Goal: Check status

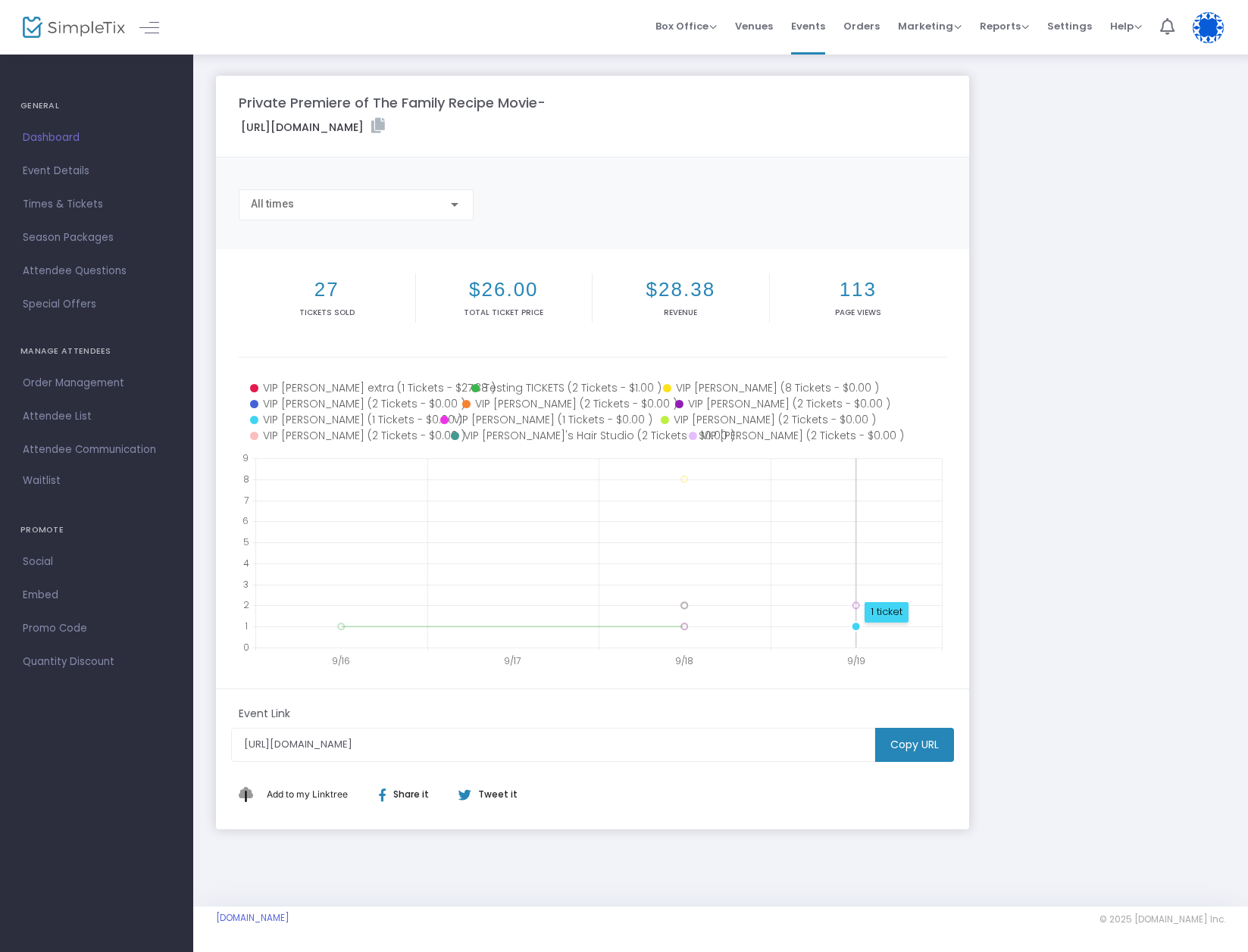
click at [856, 625] on circle at bounding box center [856, 626] width 9 height 9
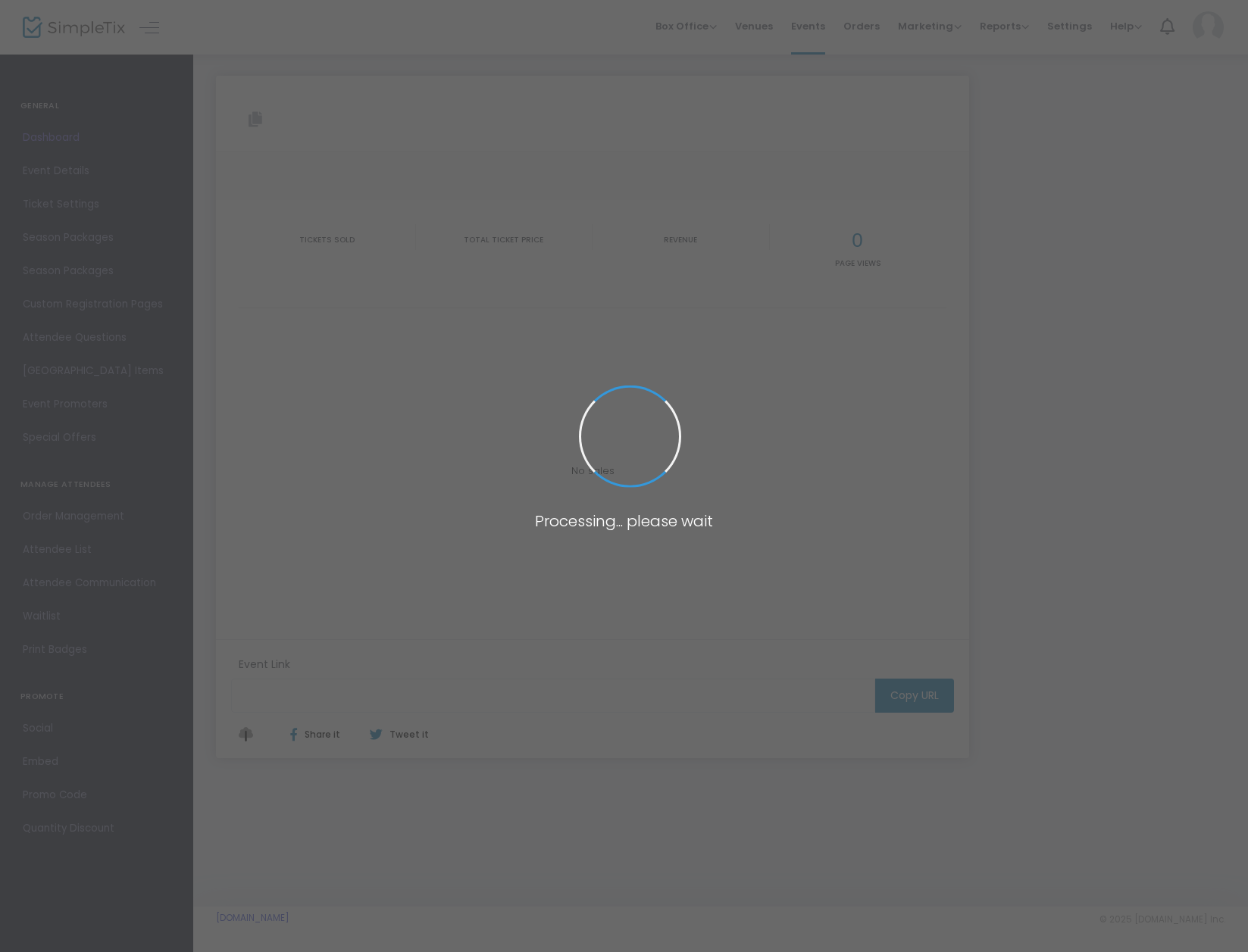
type input "[URL][DOMAIN_NAME]"
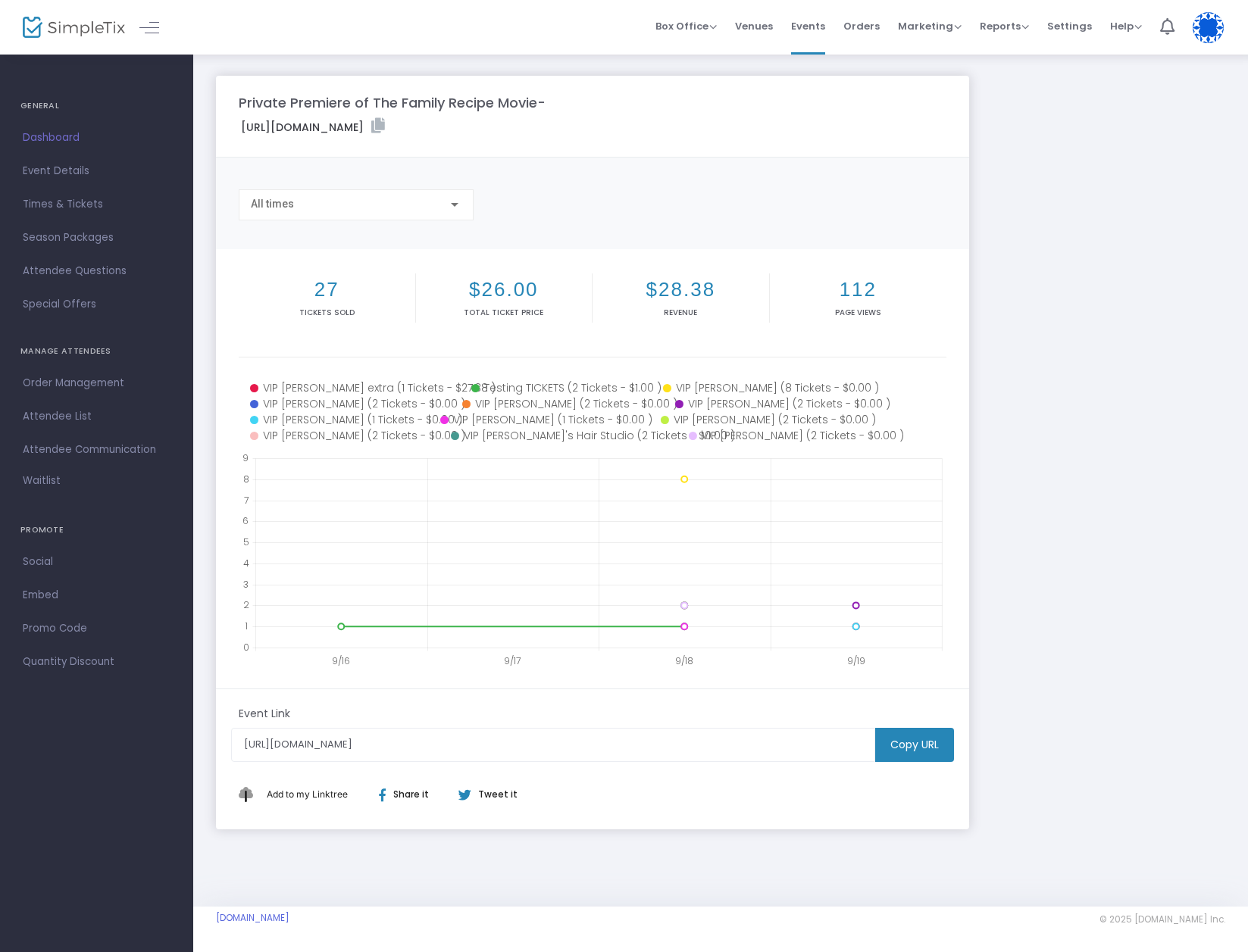
click at [1038, 256] on div "Private Premiere of The Family Recipe Movie- https://www.simpletix.com/e/privat…" at bounding box center [720, 452] width 1024 height 754
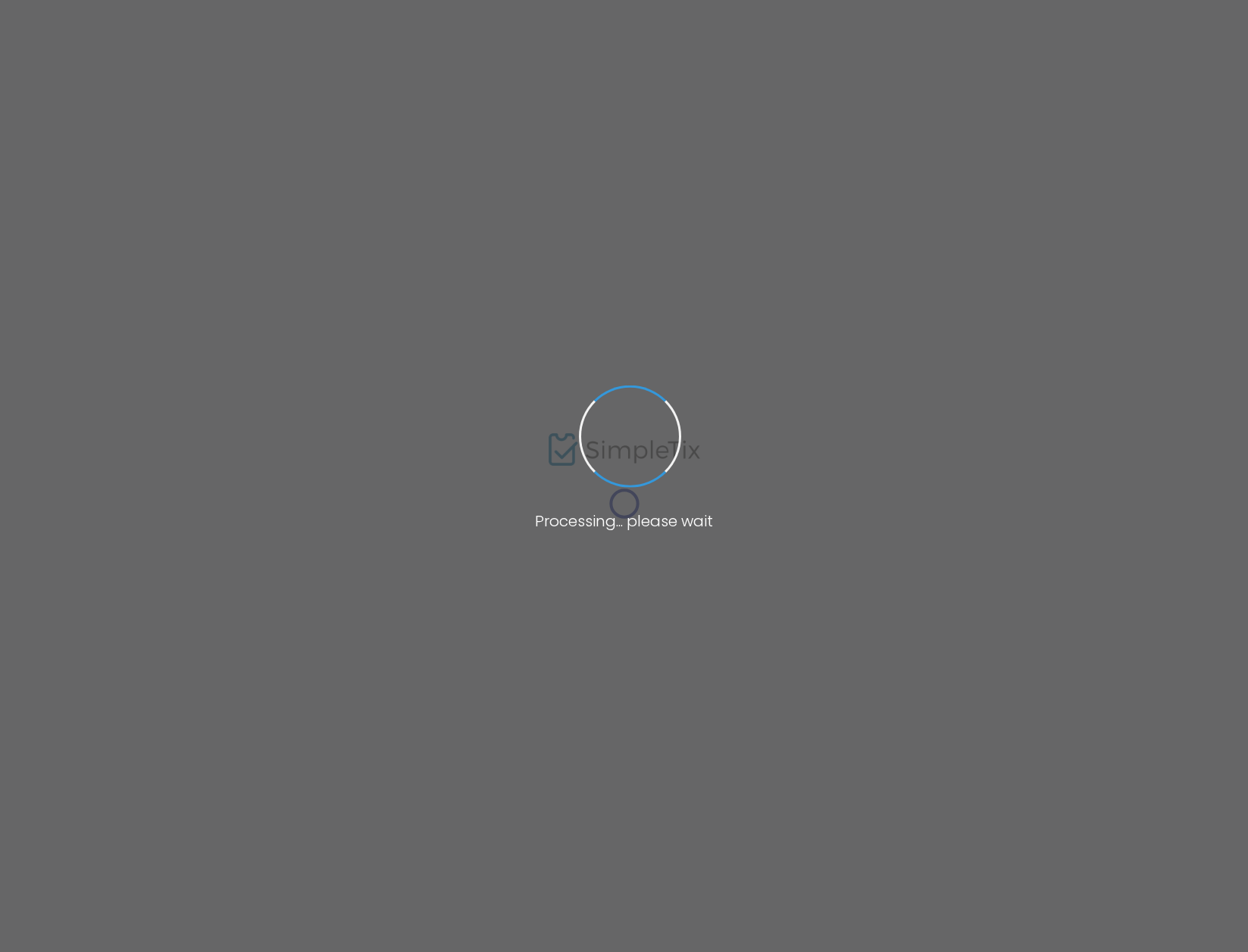
type input "[URL][DOMAIN_NAME]"
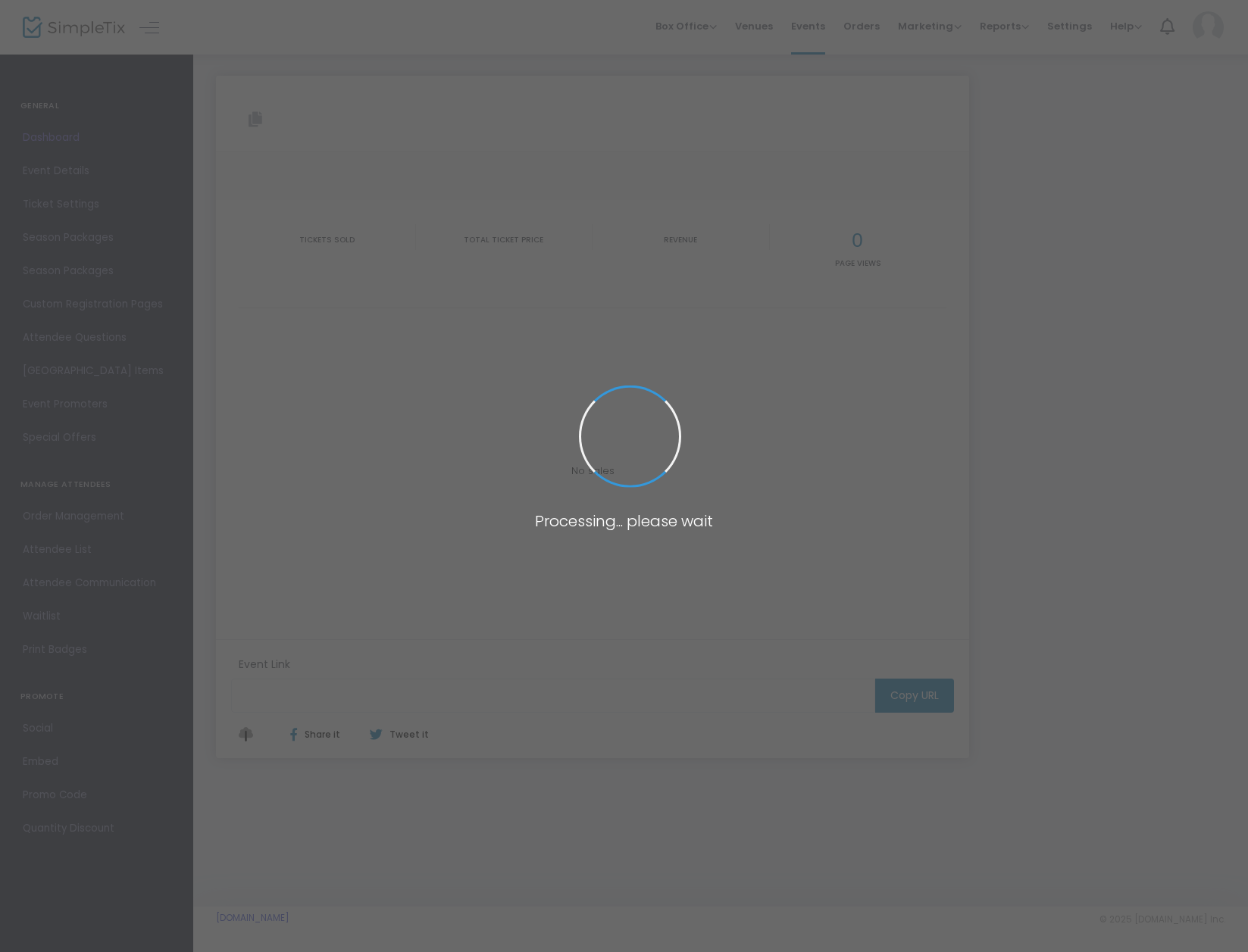
type input "[URL][DOMAIN_NAME]"
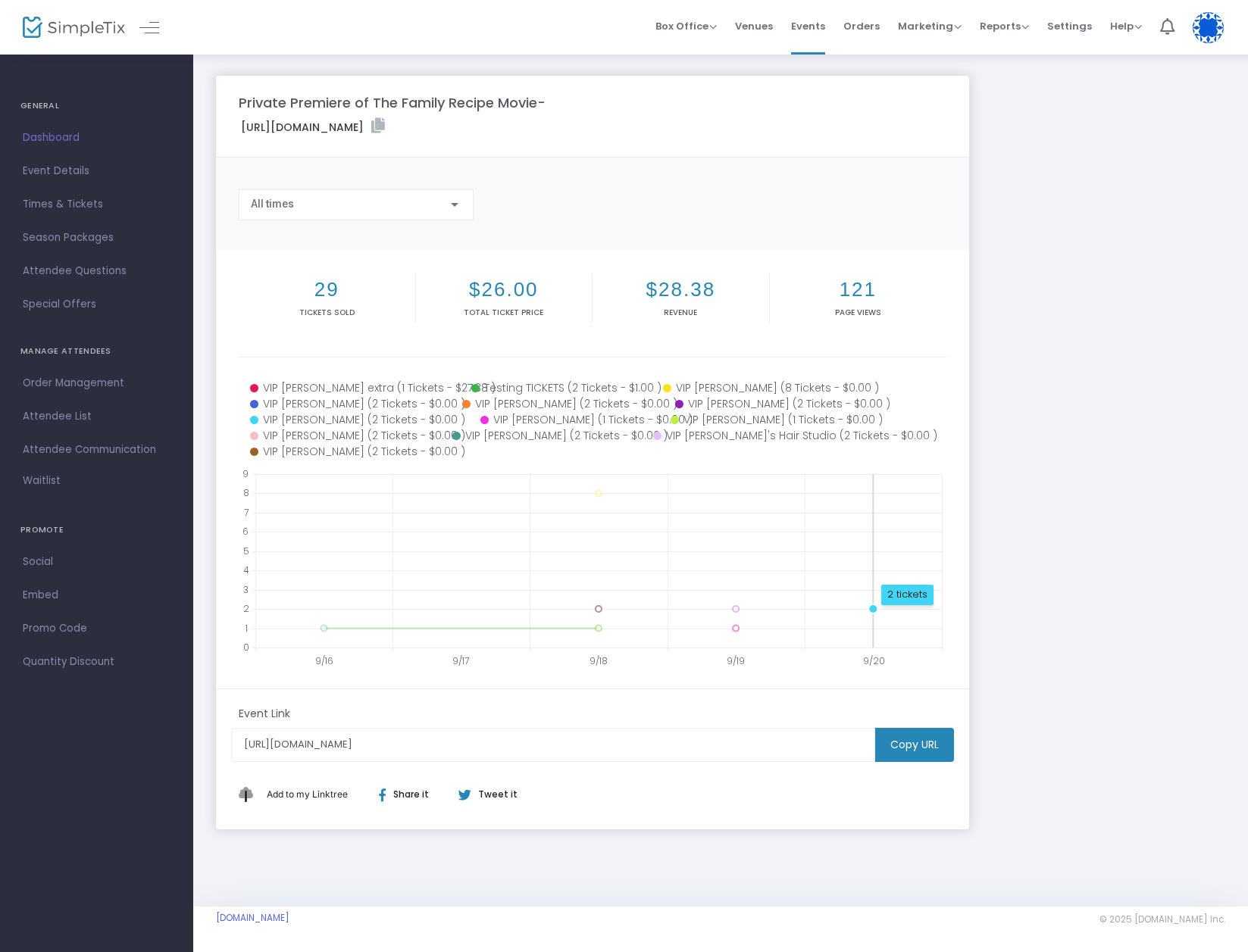
click at [871, 609] on circle at bounding box center [872, 608] width 9 height 9
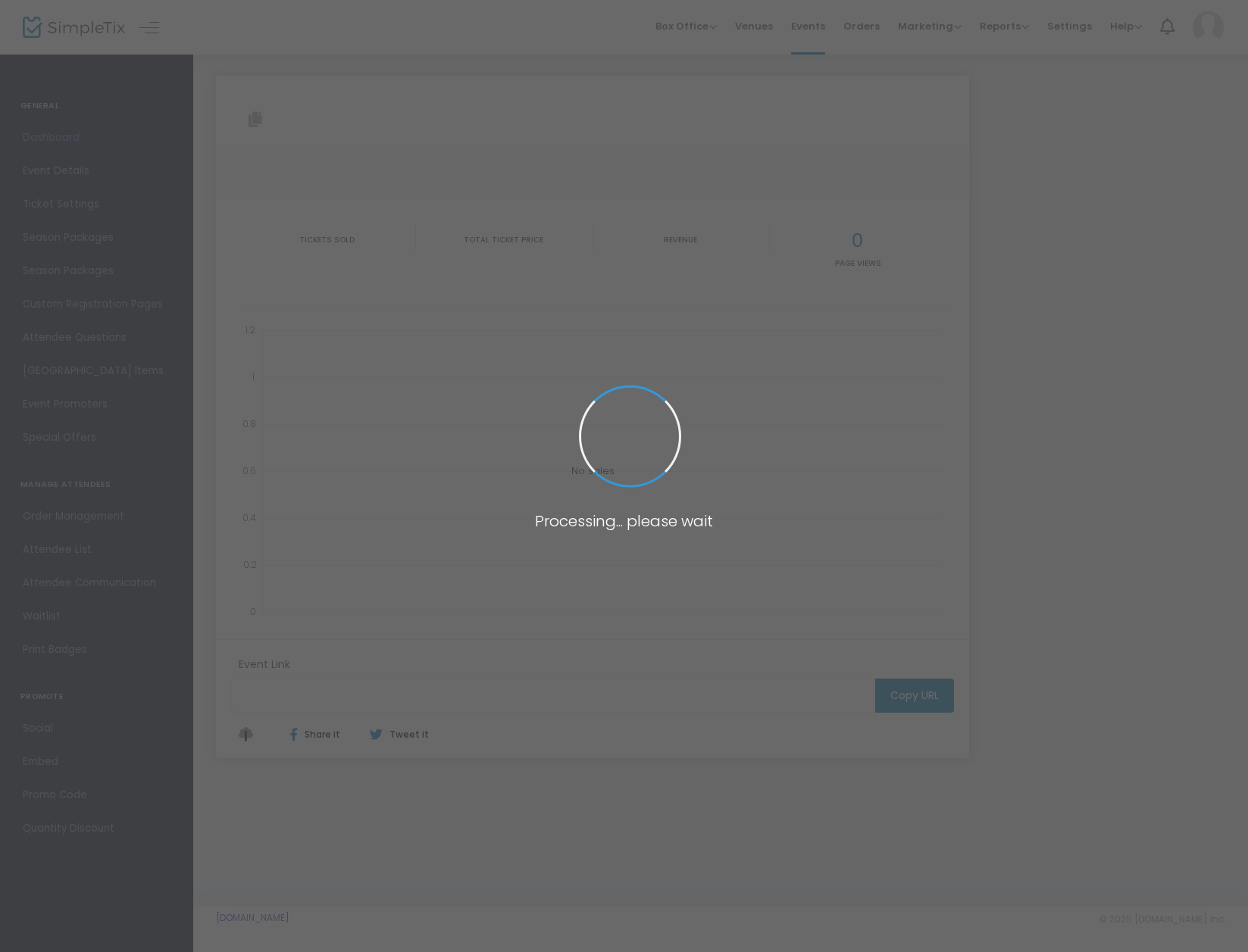
type input "[URL][DOMAIN_NAME]"
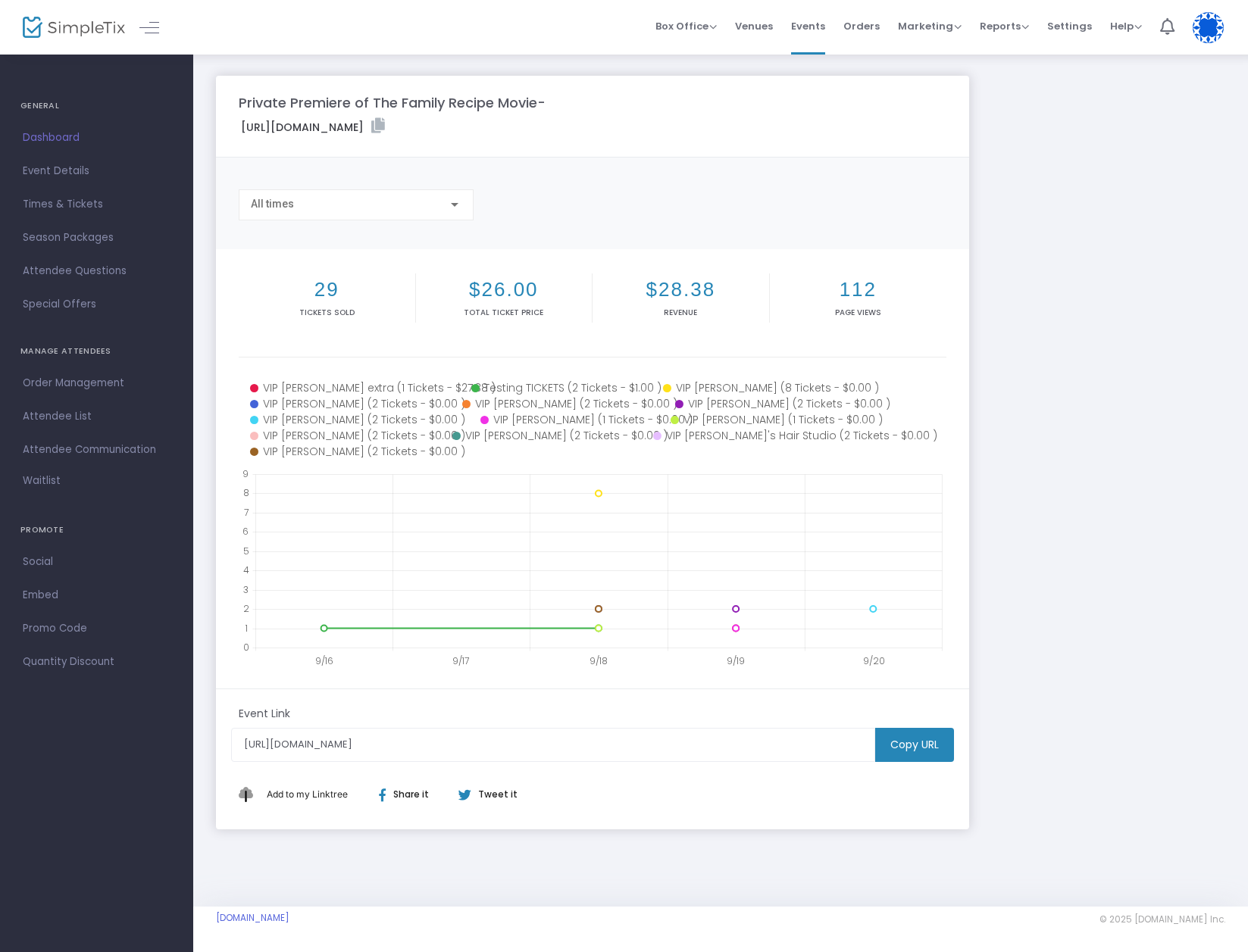
click at [1161, 293] on div "Private Premiere of The Family Recipe Movie- [URL][DOMAIN_NAME] Copy All times …" at bounding box center [720, 452] width 1024 height 754
